Goal: Obtain resource: Download file/media

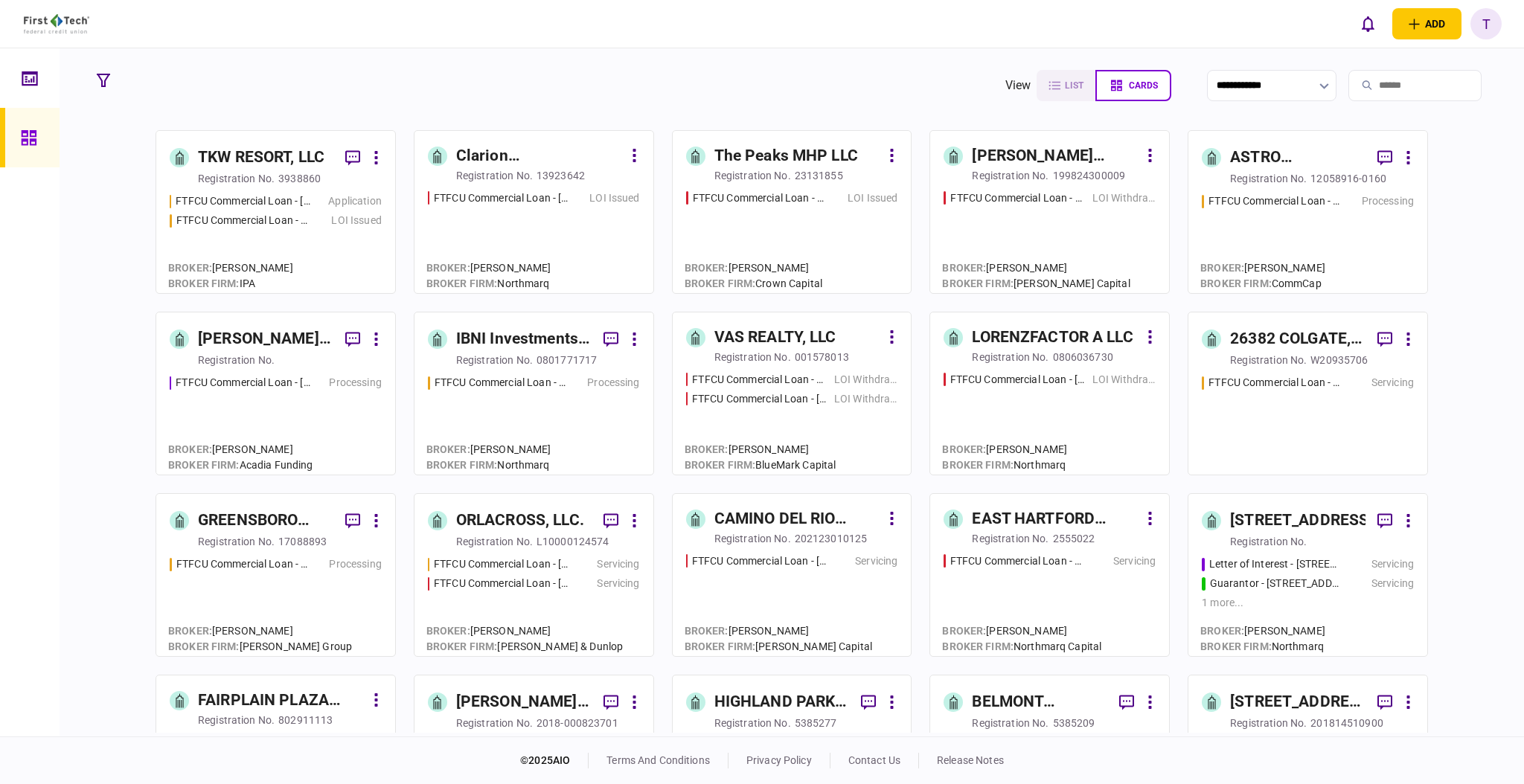
click at [267, 333] on div "[PERSON_NAME] Regency Partners LLC" at bounding box center [265, 339] width 135 height 24
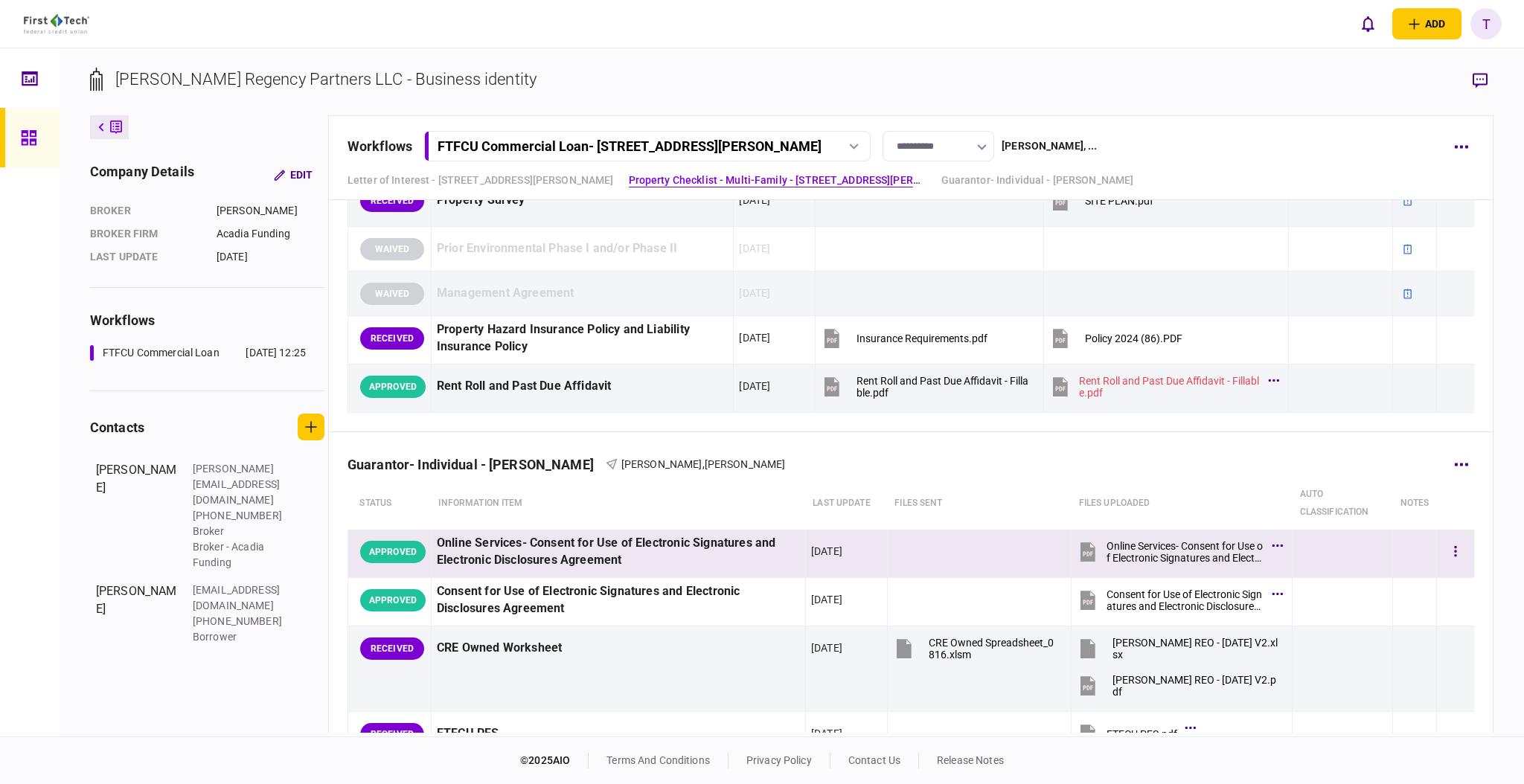
scroll to position [1587, 0]
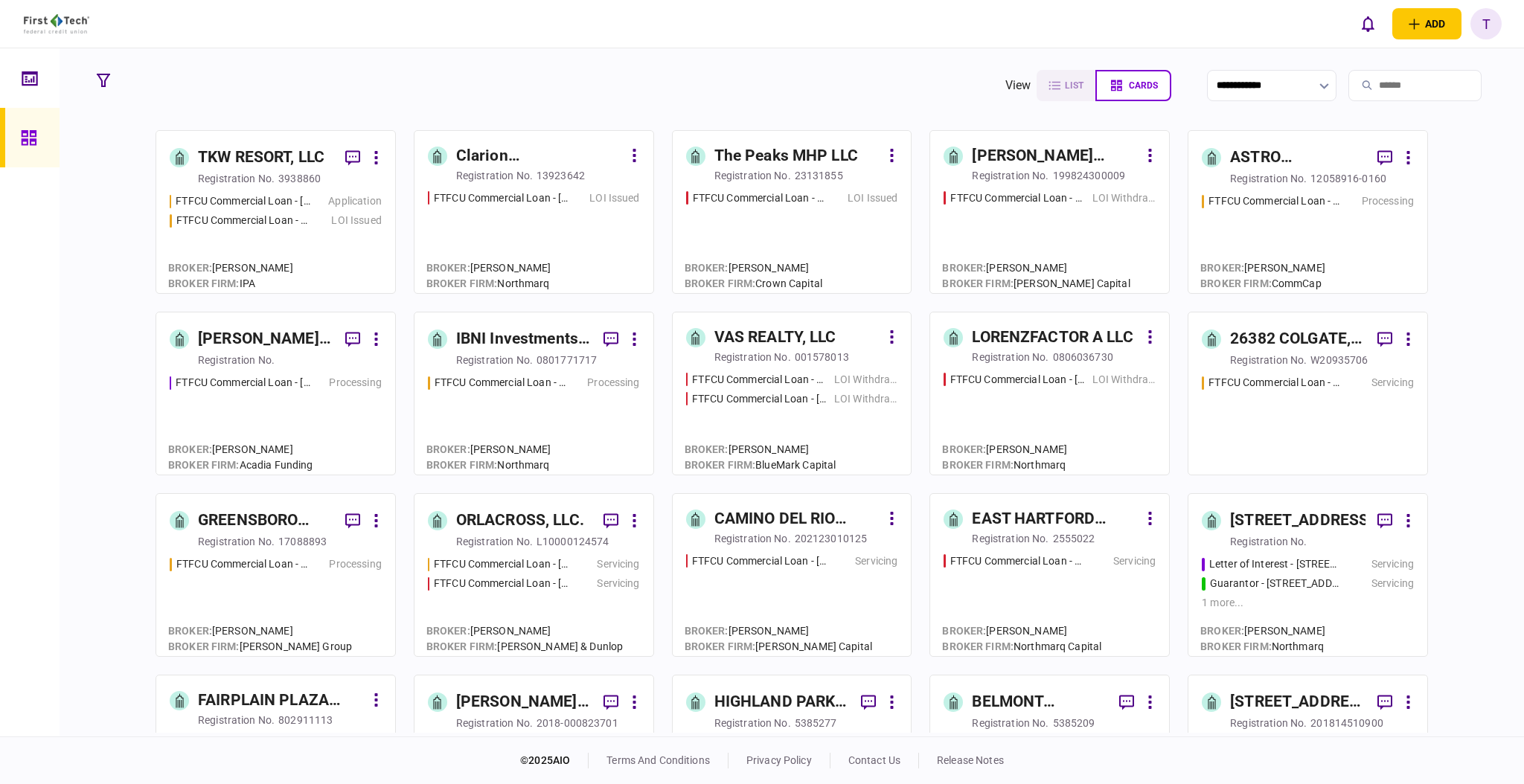
click at [491, 334] on div "IBNI Investments, LLC" at bounding box center [523, 339] width 135 height 24
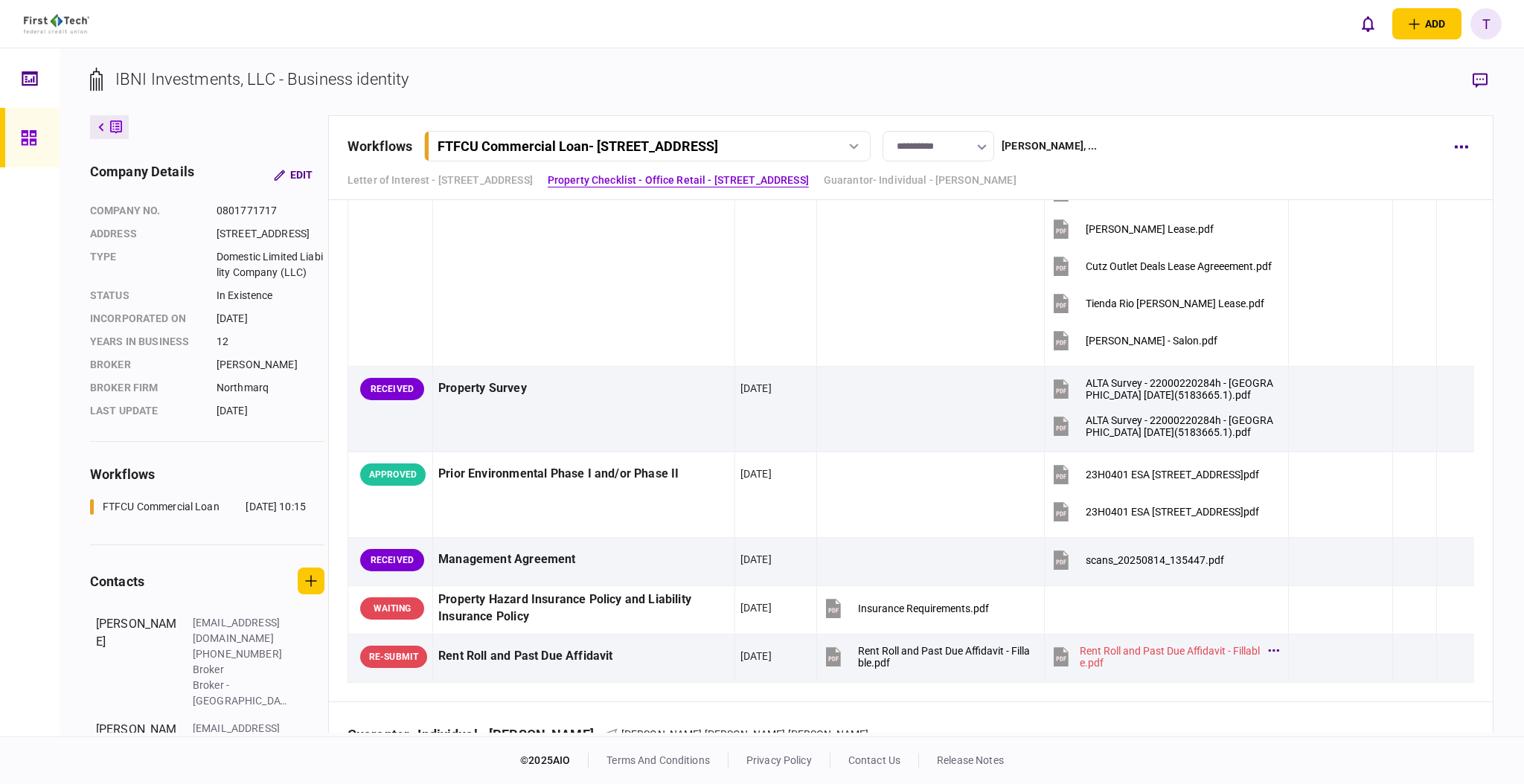
scroll to position [1686, 0]
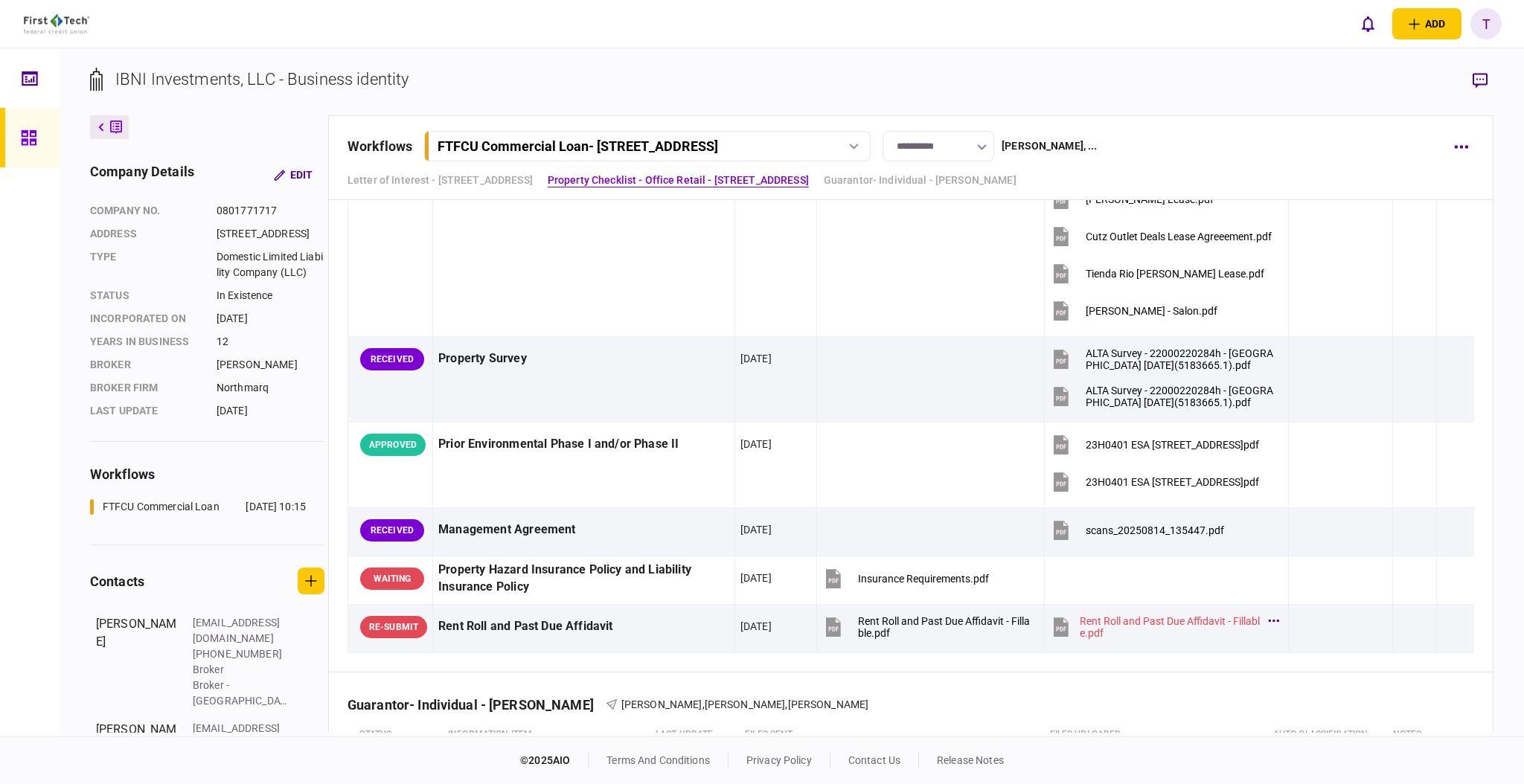
drag, startPoint x: 902, startPoint y: 577, endPoint x: -375, endPoint y: 365, distance: 1294.5
click at [0, 365] on html "add business identity individual identity T T [PERSON_NAME] [EMAIL_ADDRESS][PER…" at bounding box center [762, 392] width 1524 height 784
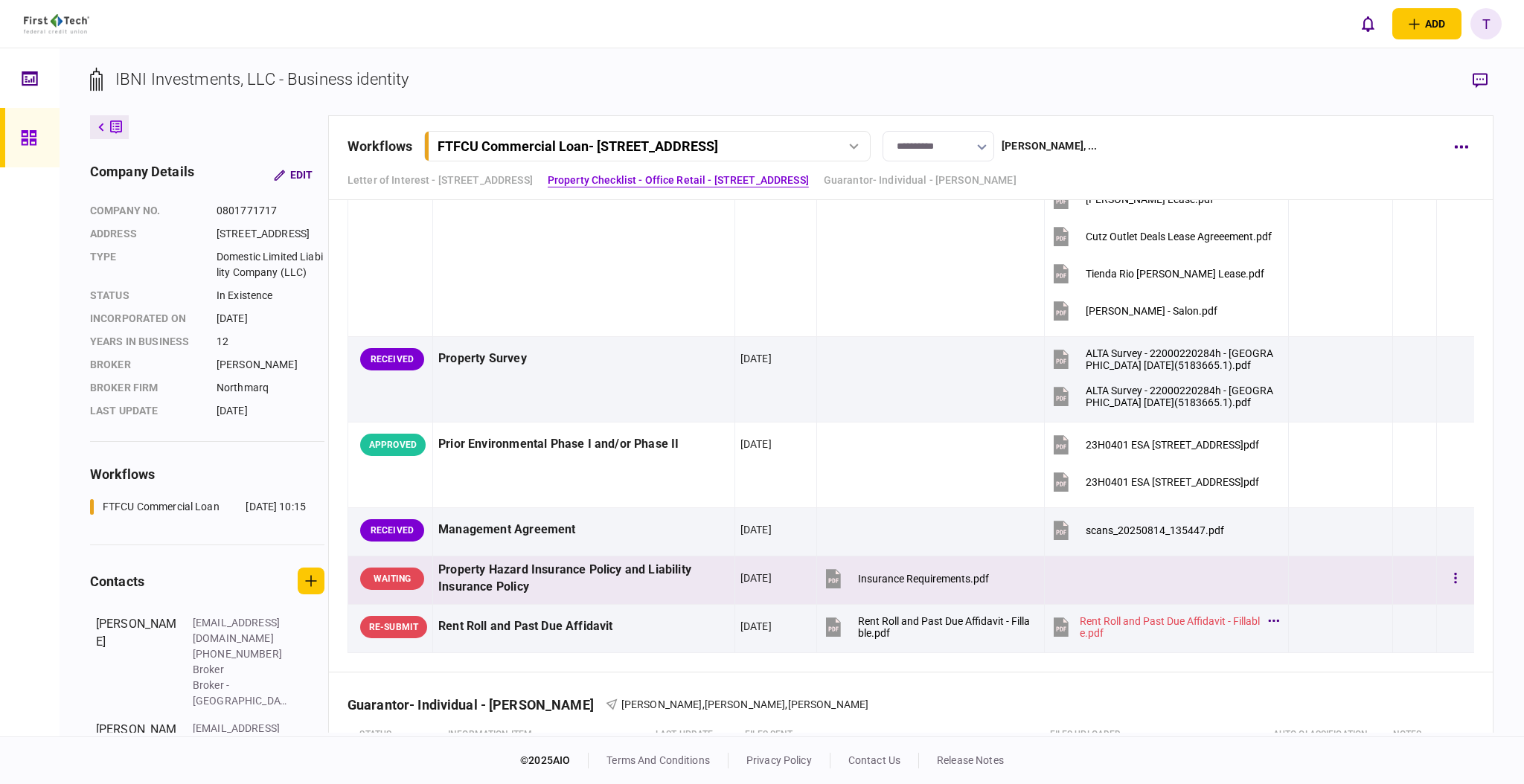
click at [868, 580] on div "Insurance Requirements.pdf" at bounding box center [924, 578] width 131 height 12
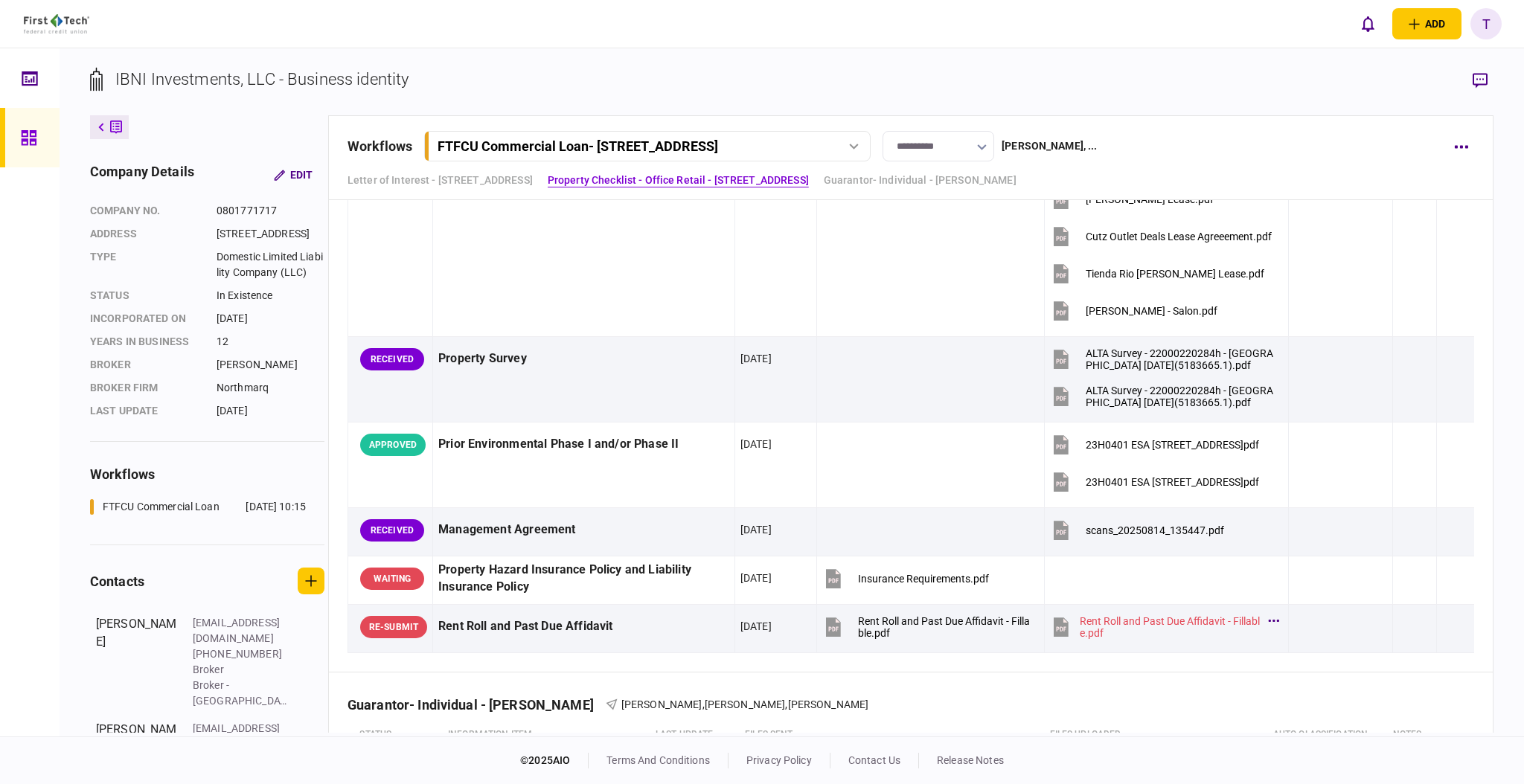
scroll to position [117, 0]
